Goal: Navigation & Orientation: Find specific page/section

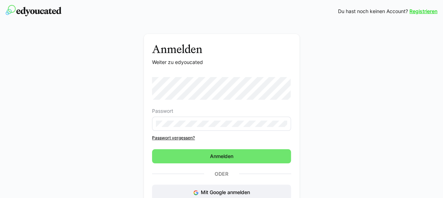
click at [211, 149] on form "Passwort Passwort vergessen? [GEOGRAPHIC_DATA]" at bounding box center [221, 120] width 139 height 86
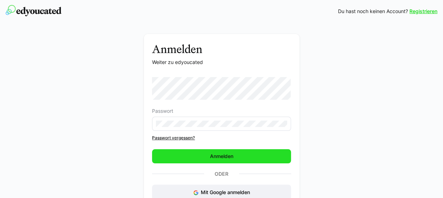
click at [211, 153] on span "Anmelden" at bounding box center [221, 156] width 25 height 7
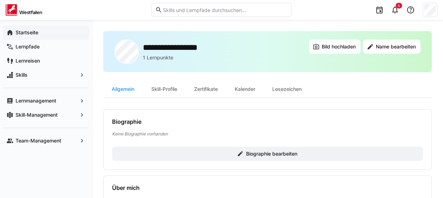
click at [0, 0] on app-navigation-label "Startseite" at bounding box center [0, 0] width 0 height 0
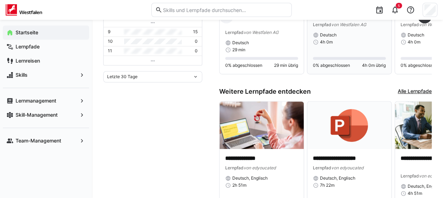
scroll to position [106, 0]
